Goal: Transaction & Acquisition: Purchase product/service

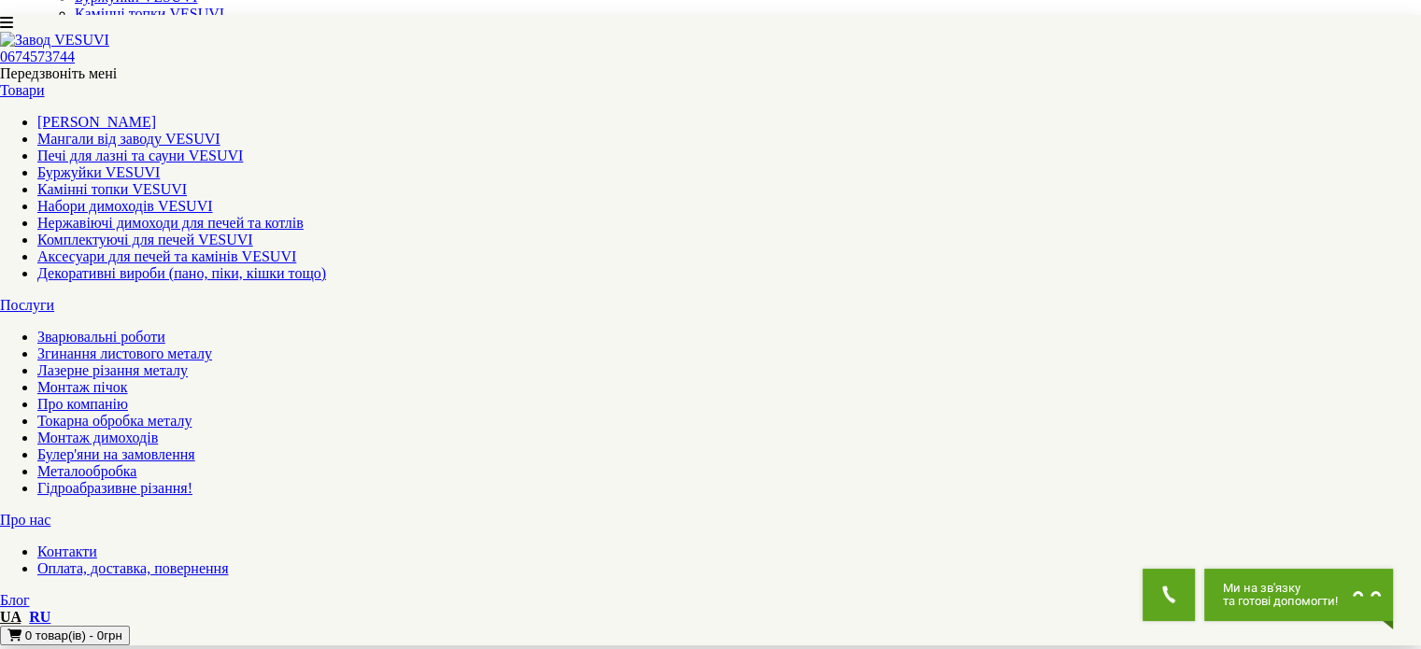
scroll to position [467, 0]
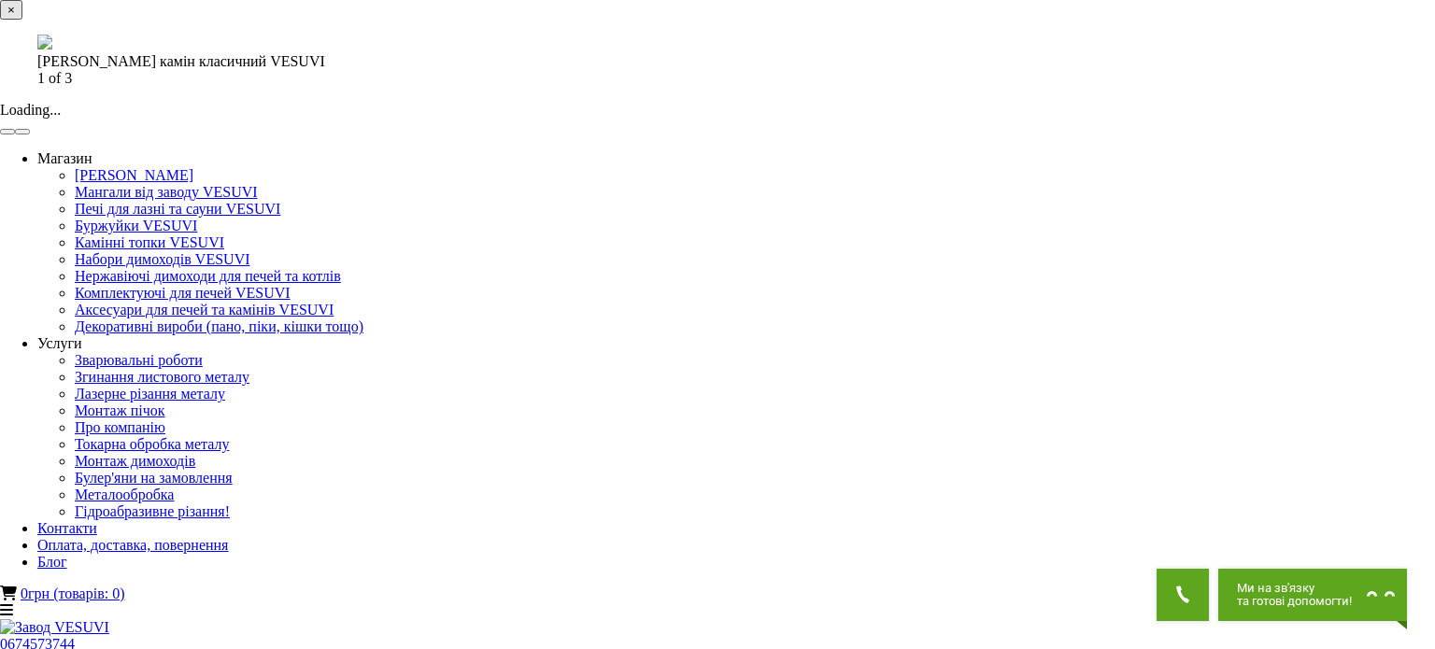
click at [22, 20] on button "×" at bounding box center [11, 10] width 22 height 20
